Goal: Task Accomplishment & Management: Manage account settings

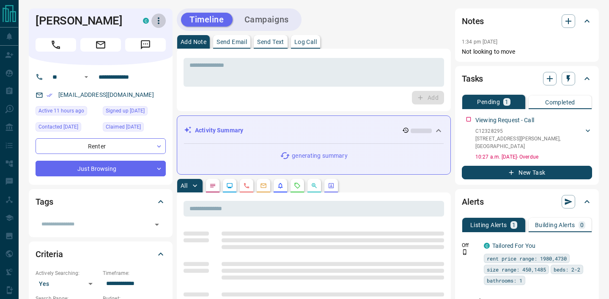
click at [160, 22] on icon "button" at bounding box center [159, 21] width 10 height 10
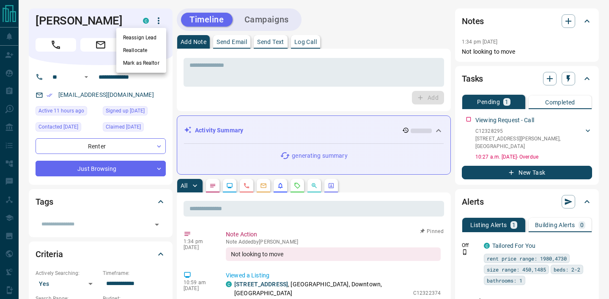
click at [154, 39] on li "Reassign Lead" at bounding box center [141, 37] width 50 height 13
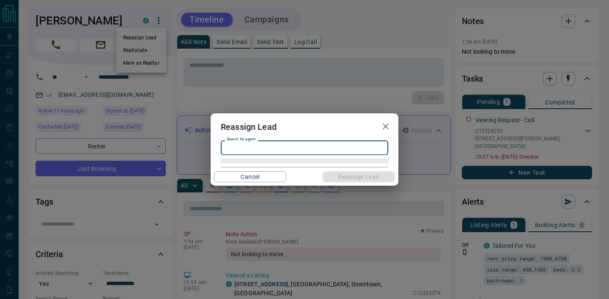
click at [251, 151] on input "Search for agent" at bounding box center [303, 147] width 161 height 9
click at [280, 167] on li "[PERSON_NAME]" at bounding box center [305, 165] width 168 height 13
type input "**********"
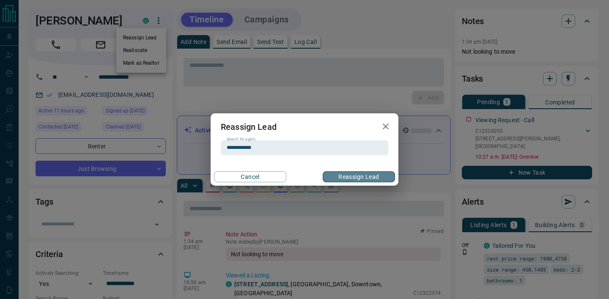
click at [332, 178] on button "Reassign Lead" at bounding box center [359, 176] width 72 height 11
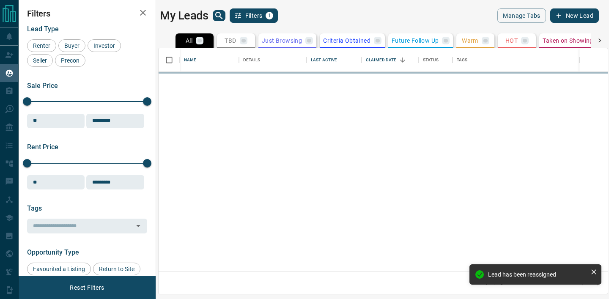
scroll to position [223, 449]
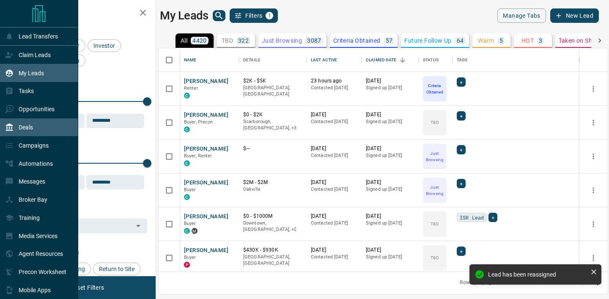
click at [27, 128] on p "Deals" at bounding box center [26, 127] width 14 height 7
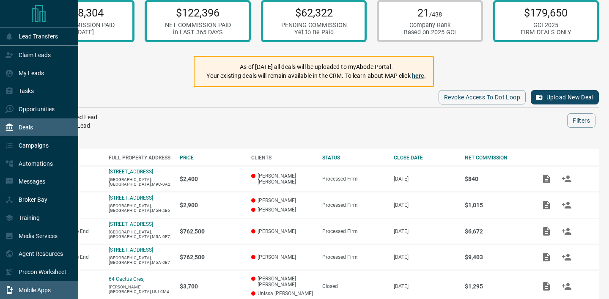
scroll to position [40, 0]
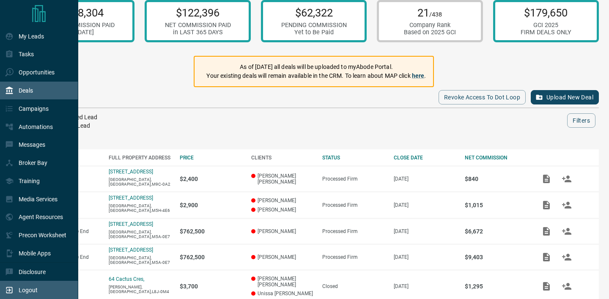
click at [34, 292] on p "Logout" at bounding box center [28, 290] width 19 height 7
